Goal: Task Accomplishment & Management: Manage account settings

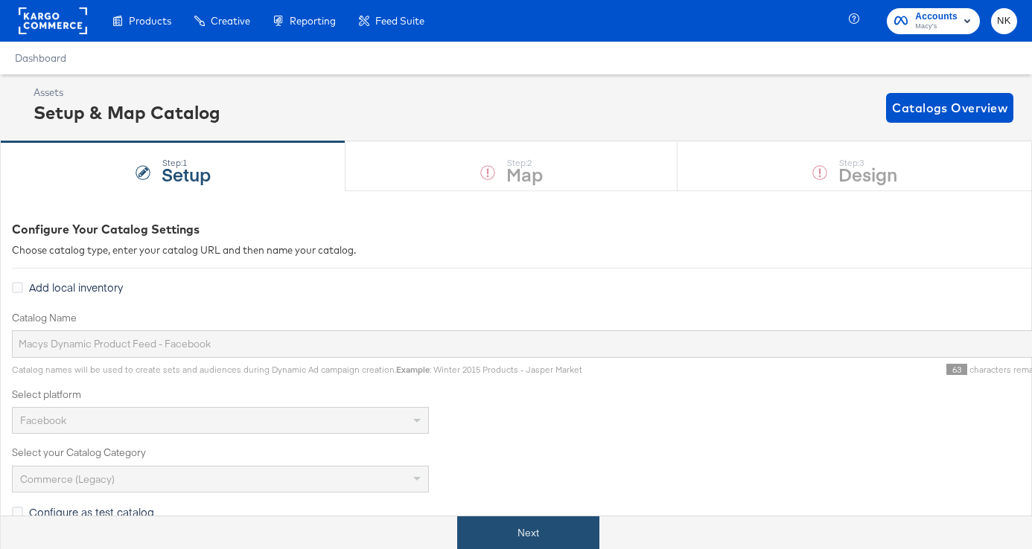
click at [563, 531] on button "Next" at bounding box center [528, 533] width 142 height 33
click at [928, 532] on div at bounding box center [834, 533] width 441 height 33
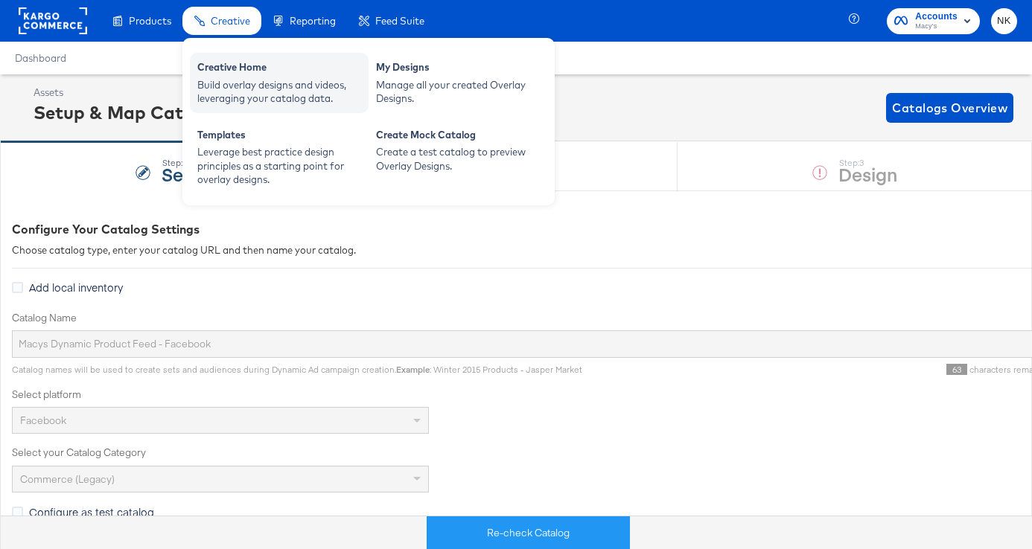
click at [233, 71] on div "Creative Home" at bounding box center [279, 69] width 164 height 18
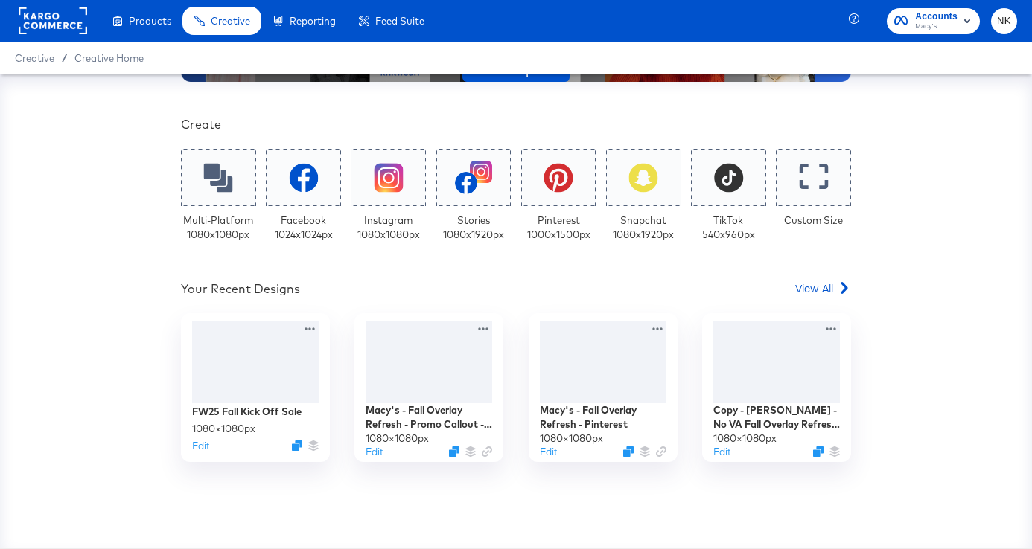
scroll to position [317, 0]
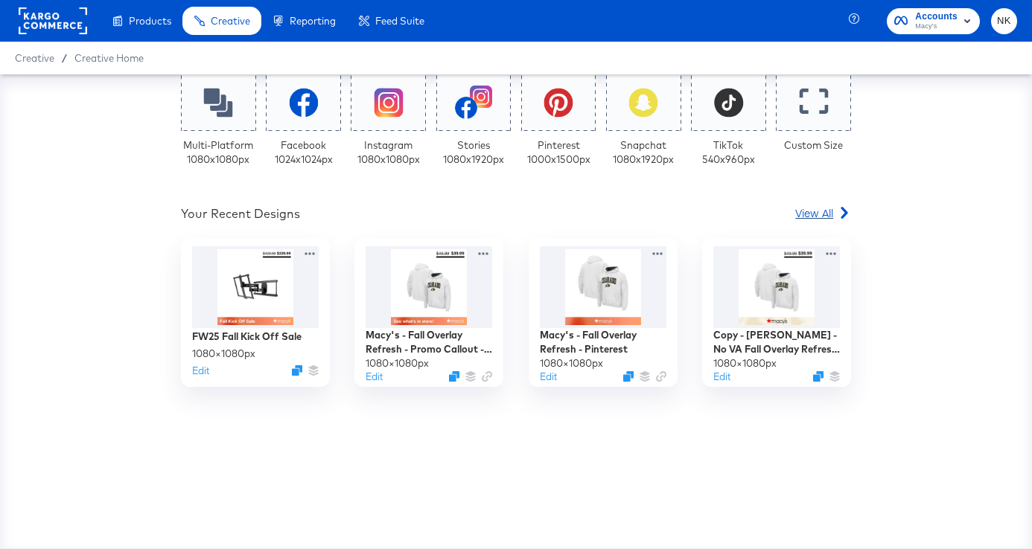
click at [823, 222] on link "View All" at bounding box center [823, 216] width 56 height 22
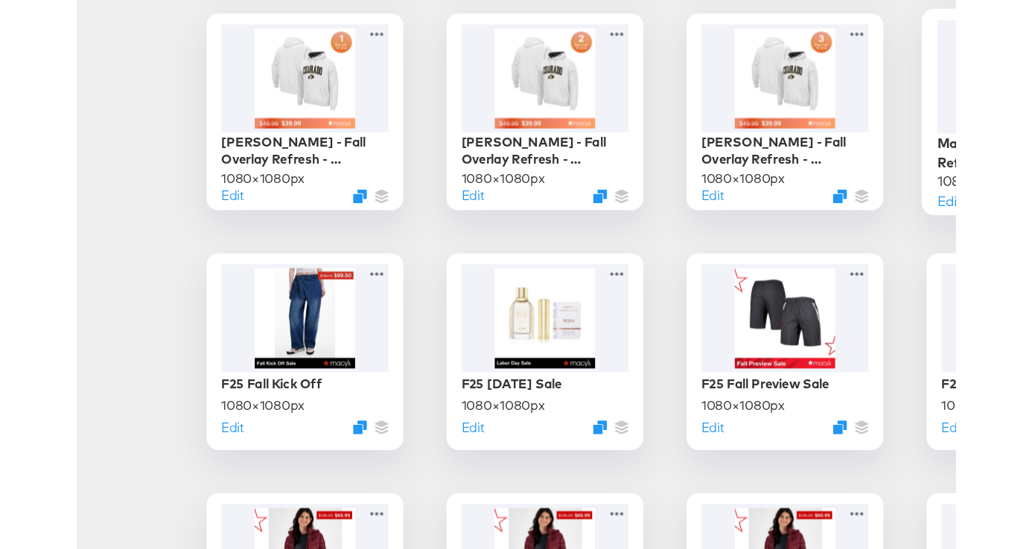
scroll to position [246, 0]
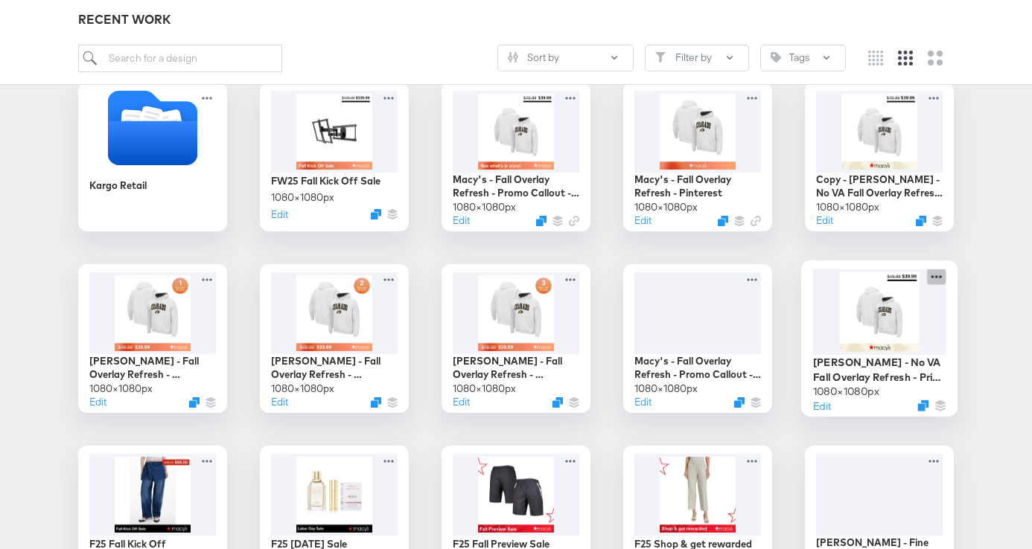
click at [936, 278] on icon at bounding box center [936, 277] width 19 height 16
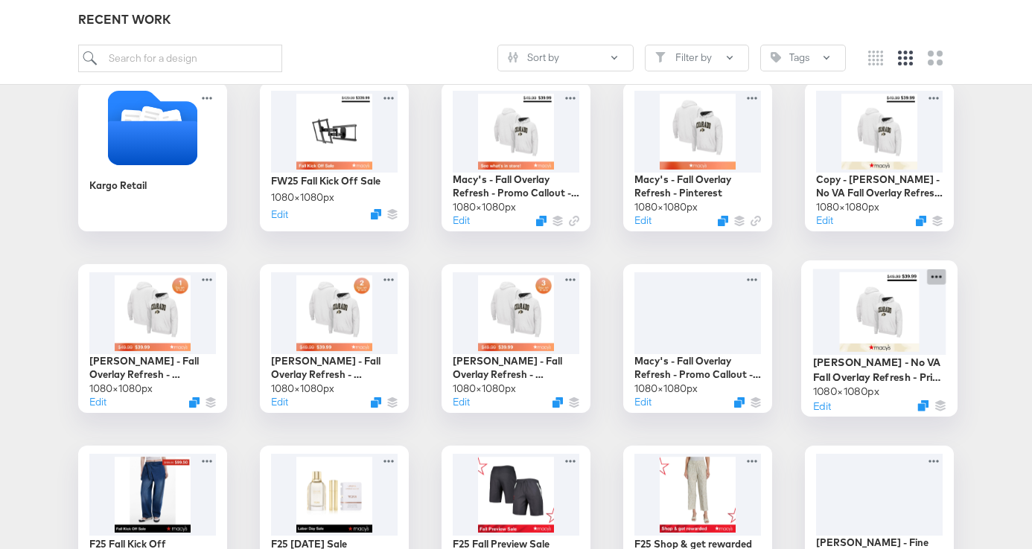
click at [940, 274] on icon at bounding box center [936, 277] width 19 height 16
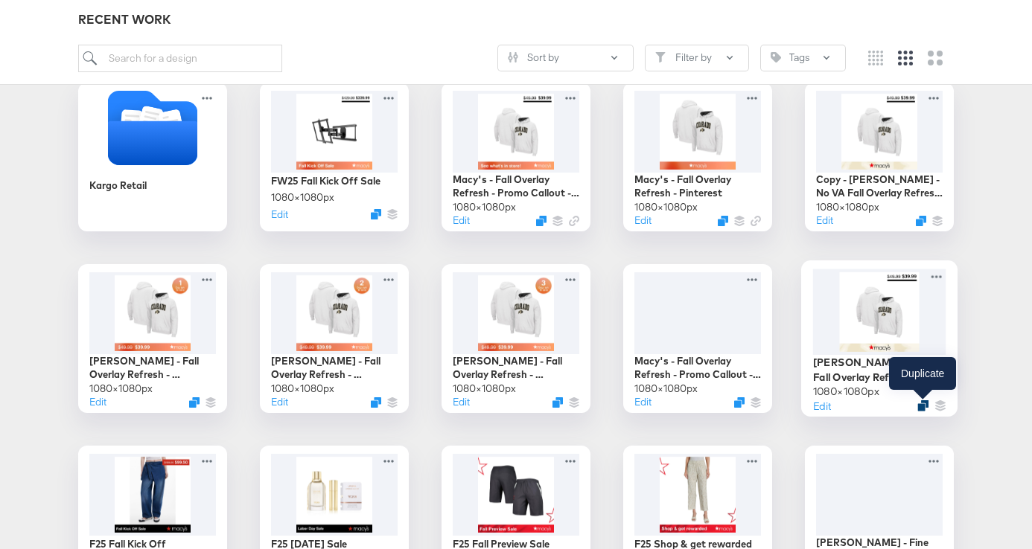
click at [921, 405] on icon "Duplicate" at bounding box center [922, 405] width 11 height 11
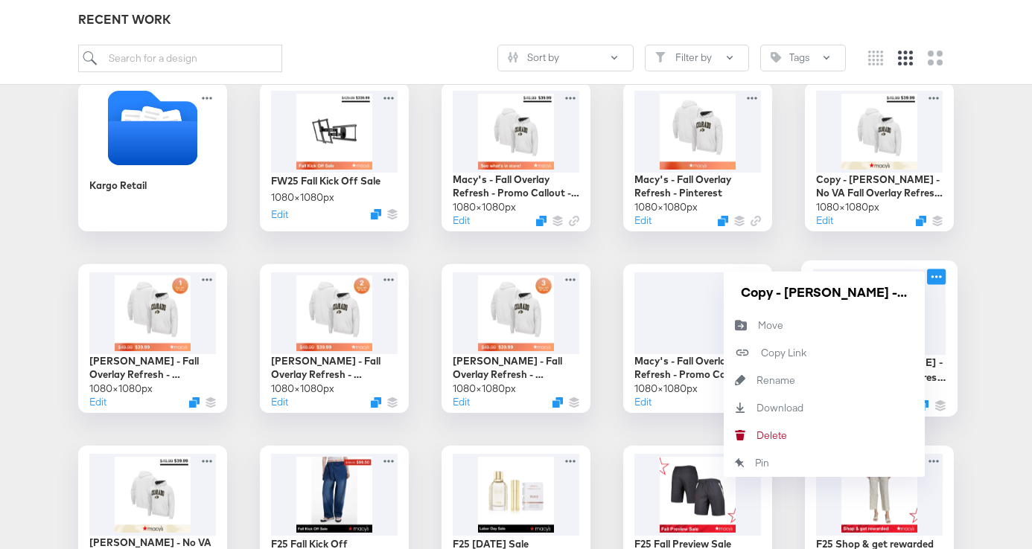
click at [933, 278] on icon at bounding box center [936, 277] width 19 height 16
click at [756, 435] on div "[PERSON_NAME]" at bounding box center [756, 435] width 0 height 0
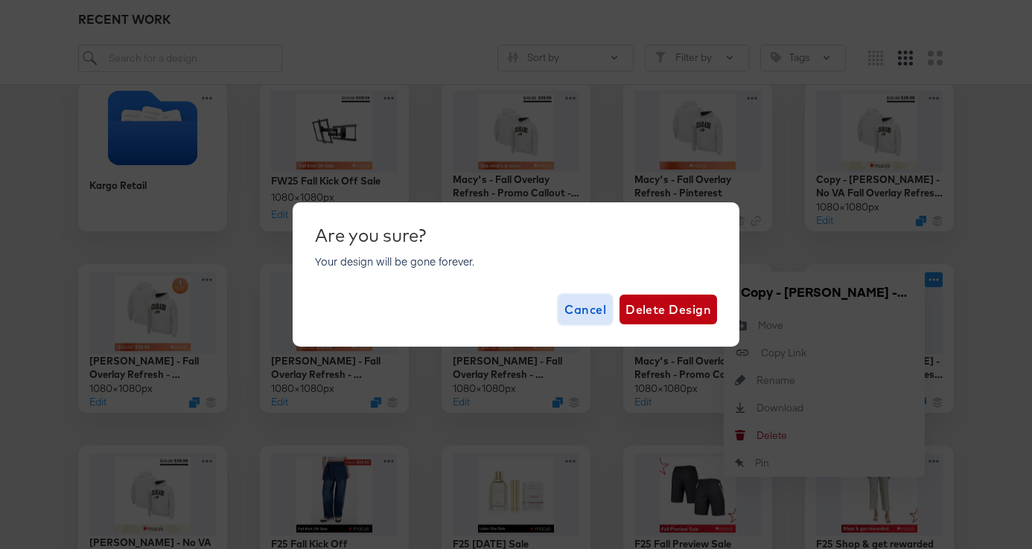
click at [585, 305] on span "Cancel" at bounding box center [585, 309] width 42 height 21
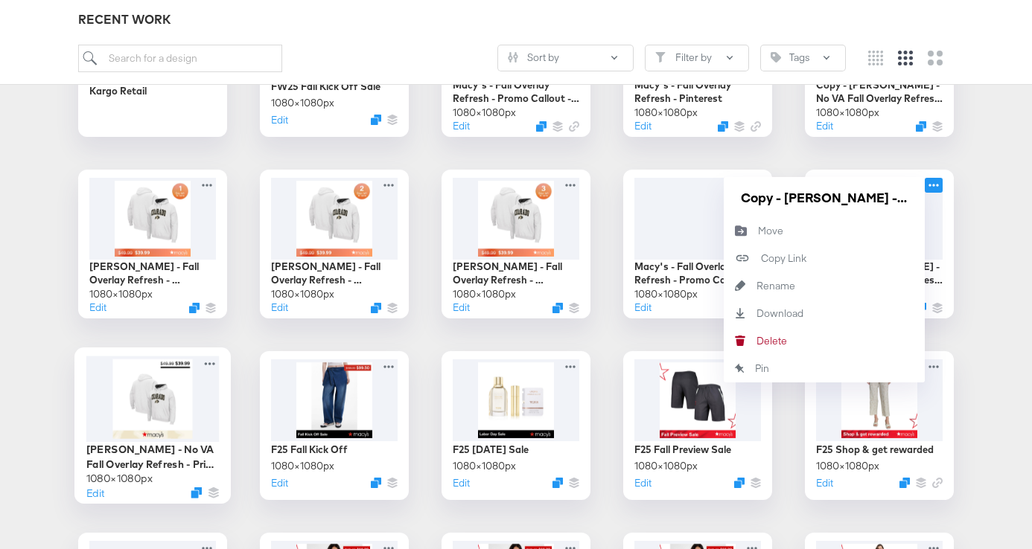
scroll to position [353, 0]
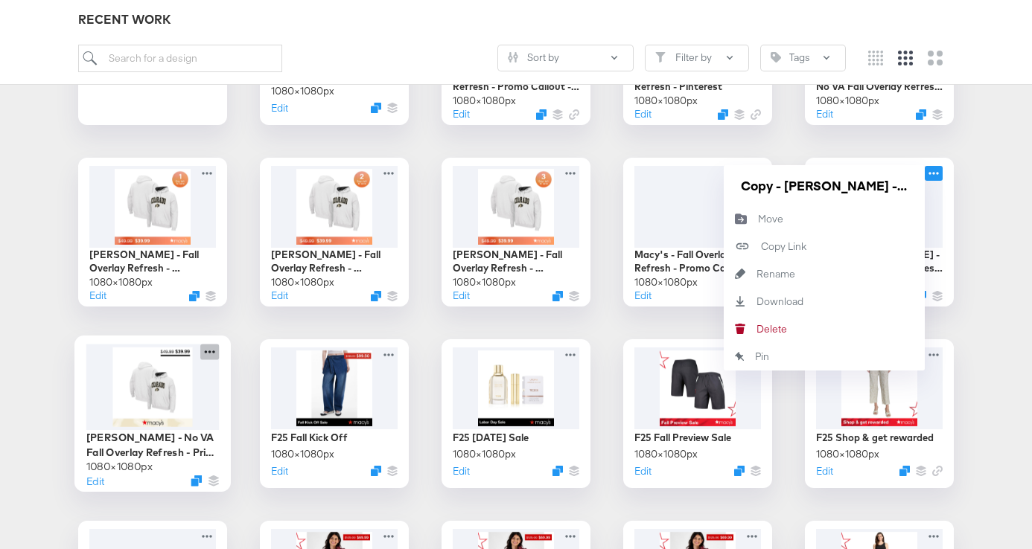
click at [210, 348] on icon at bounding box center [209, 352] width 19 height 16
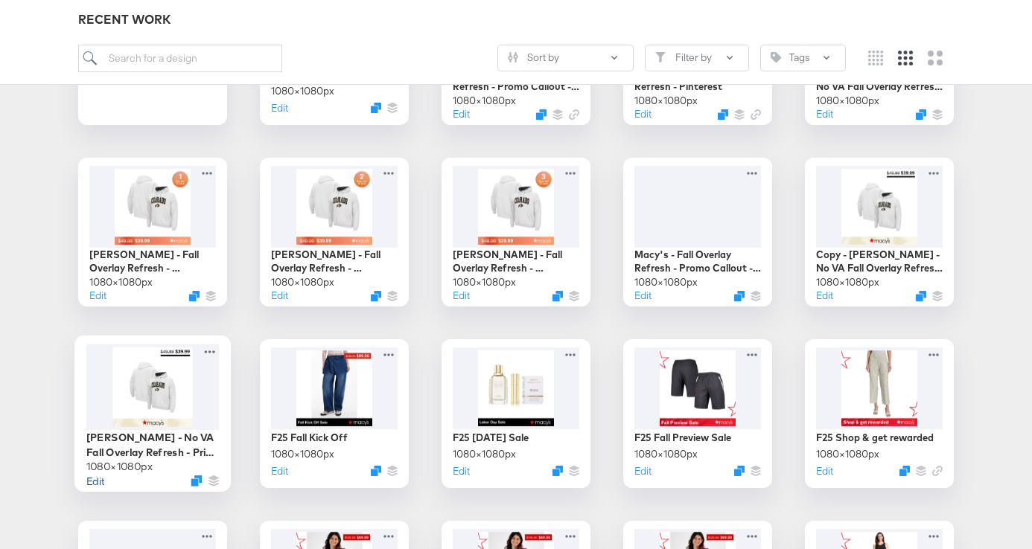
click at [90, 484] on button "Edit" at bounding box center [95, 480] width 18 height 14
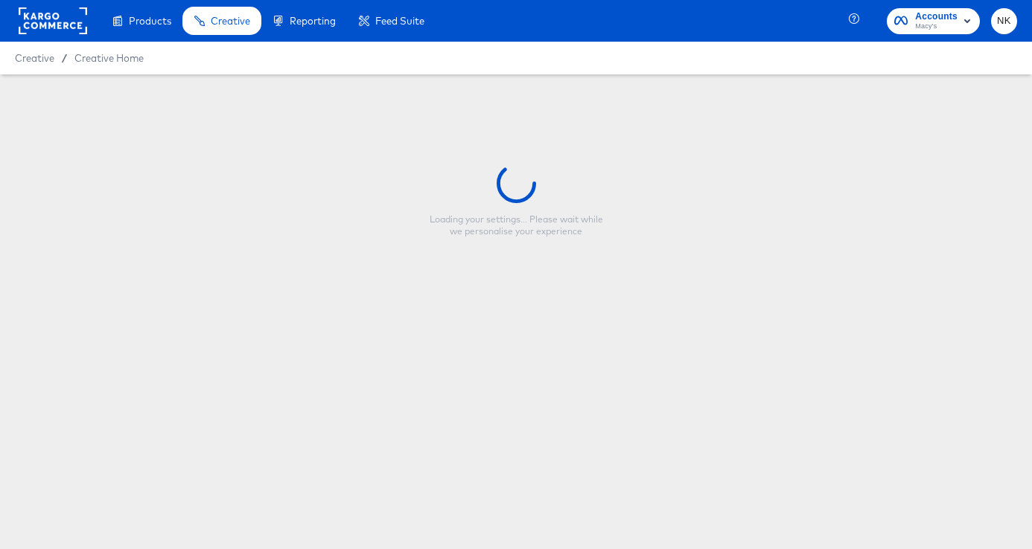
type input "[PERSON_NAME] - No VA Fall Overlay Refresh - Price Strike / Full Price"
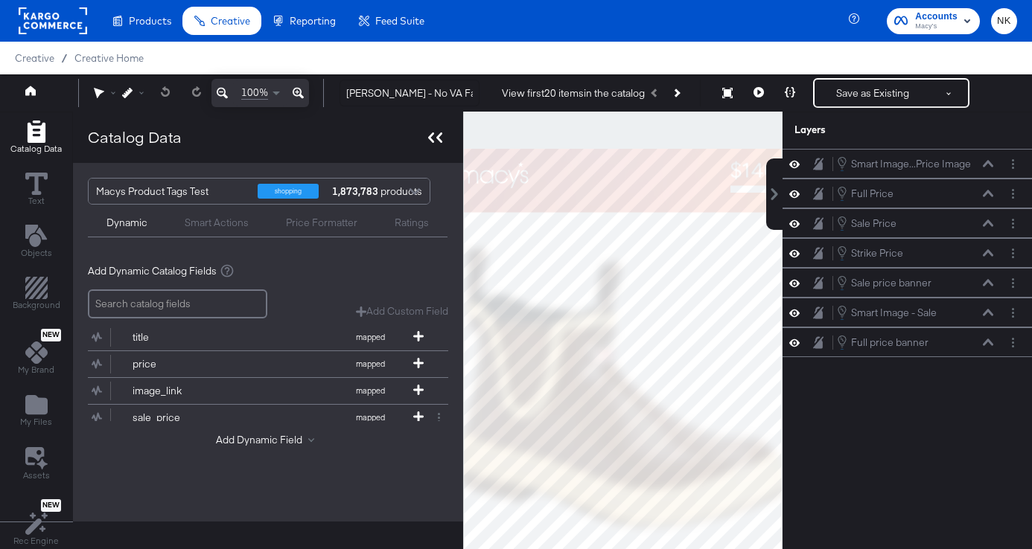
click at [433, 141] on icon at bounding box center [435, 138] width 14 height 10
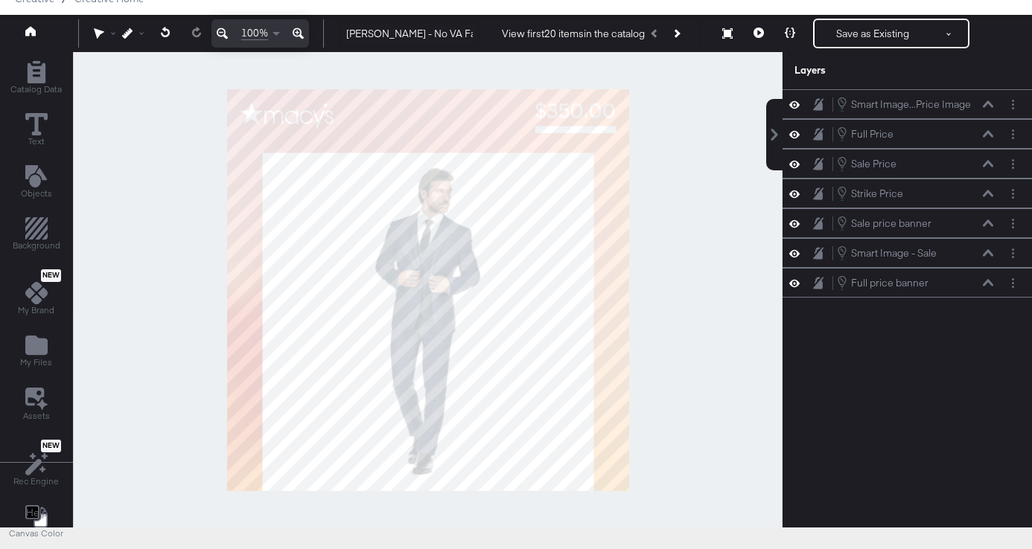
scroll to position [49, 0]
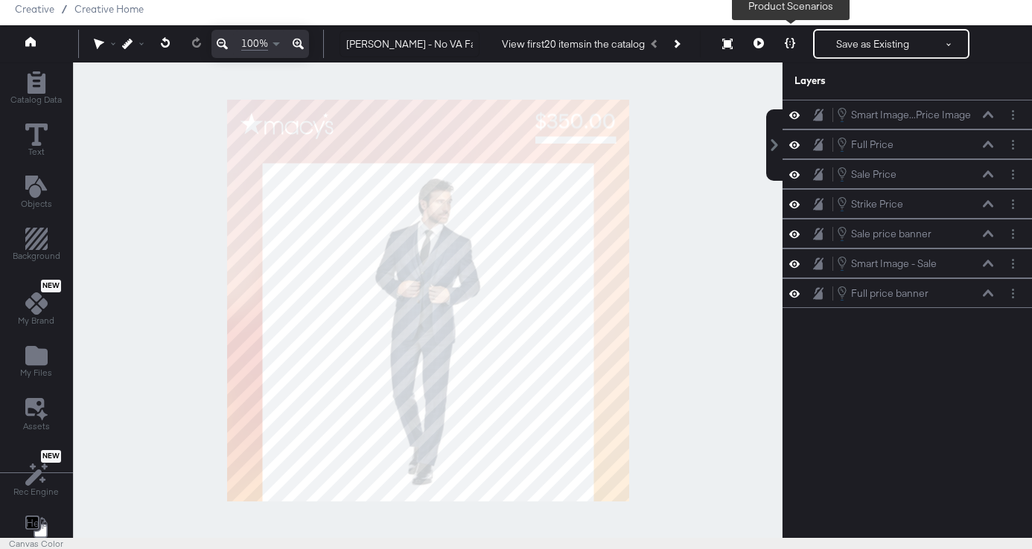
click at [792, 45] on icon at bounding box center [790, 43] width 10 height 10
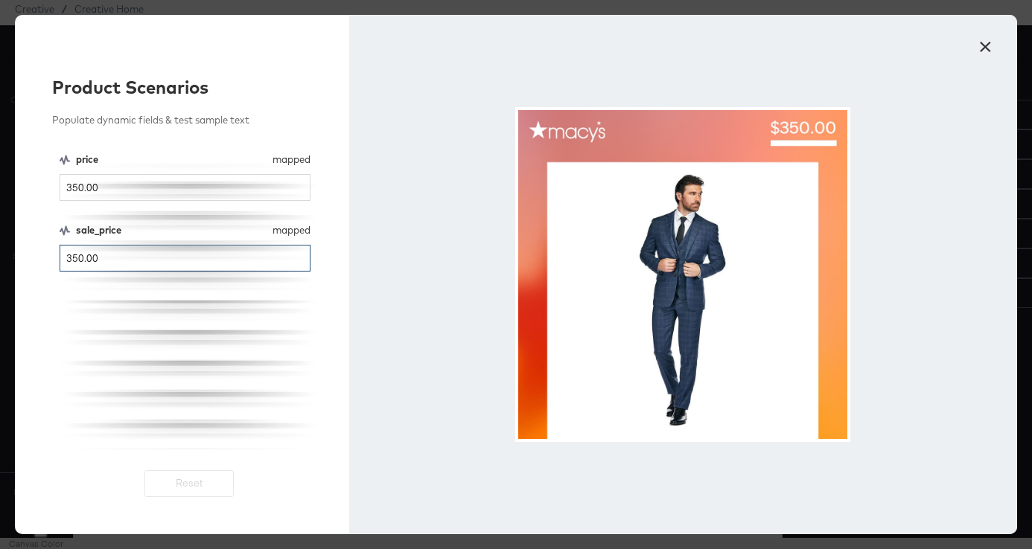
click at [92, 258] on input "350.00" at bounding box center [185, 259] width 251 height 28
type input "350.00"
click at [987, 44] on button "×" at bounding box center [984, 43] width 27 height 27
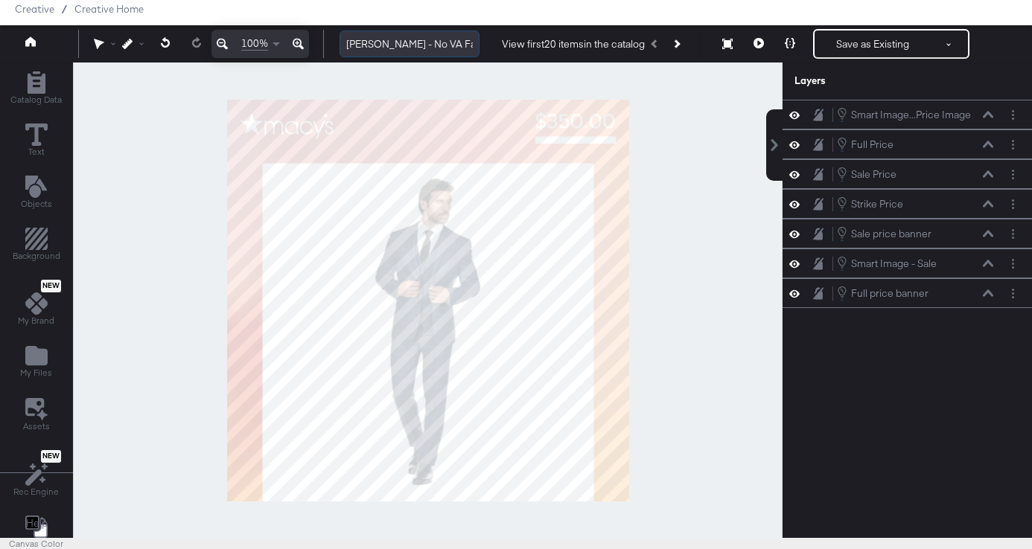
click at [392, 44] on input "[PERSON_NAME] - No VA Fall Overlay Refresh - Price Strike / Full Price" at bounding box center [409, 45] width 140 height 28
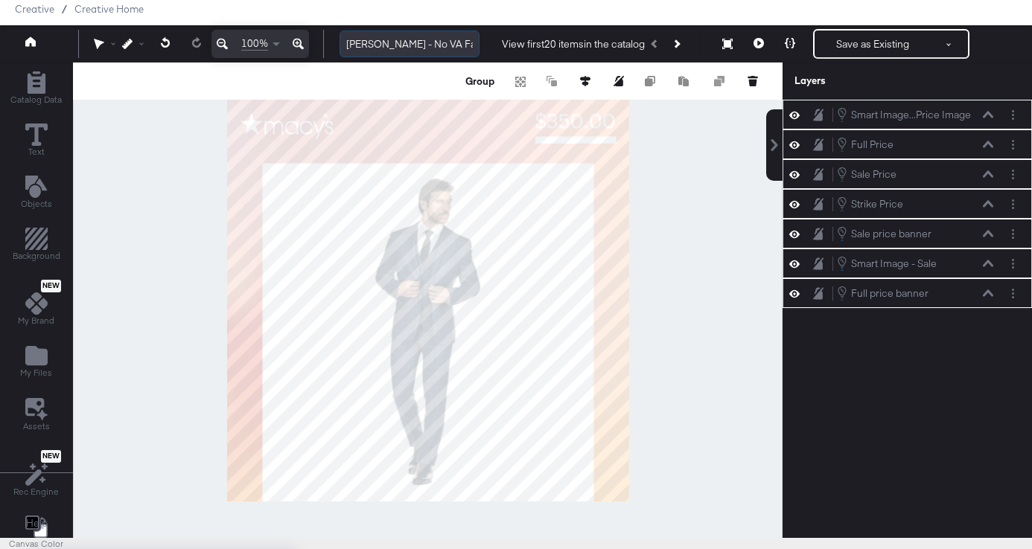
click at [360, 41] on input "[PERSON_NAME] - No VA Fall Overlay Refresh - Price Strike / Full Price" at bounding box center [409, 45] width 140 height 28
drag, startPoint x: 360, startPoint y: 41, endPoint x: 496, endPoint y: 39, distance: 135.5
click at [496, 39] on div "Macy's - No VA Fall Overlay Refresh - Price Strike / Full Price View first 20 i…" at bounding box center [672, 44] width 689 height 30
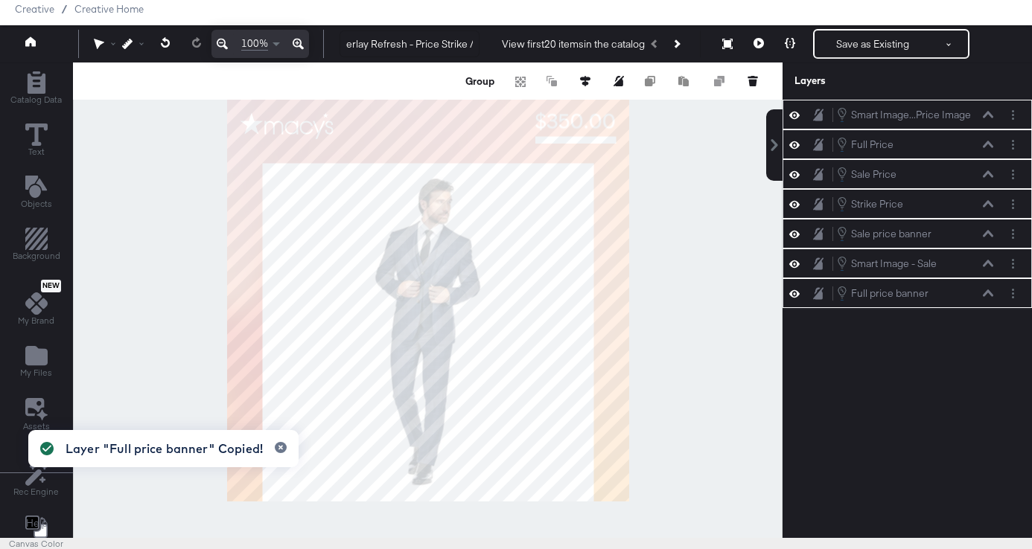
scroll to position [0, 0]
click at [165, 183] on div at bounding box center [427, 301] width 709 height 476
